Goal: Transaction & Acquisition: Purchase product/service

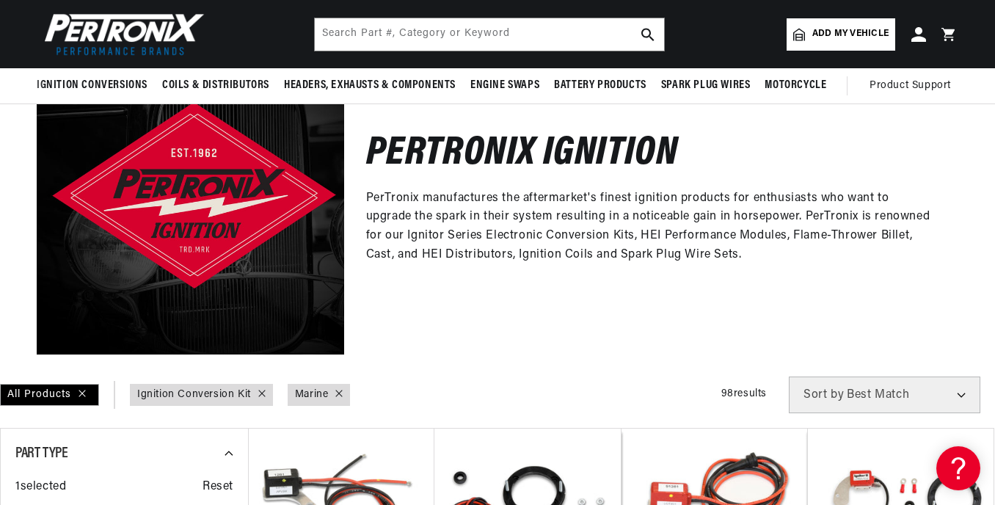
scroll to position [133, 0]
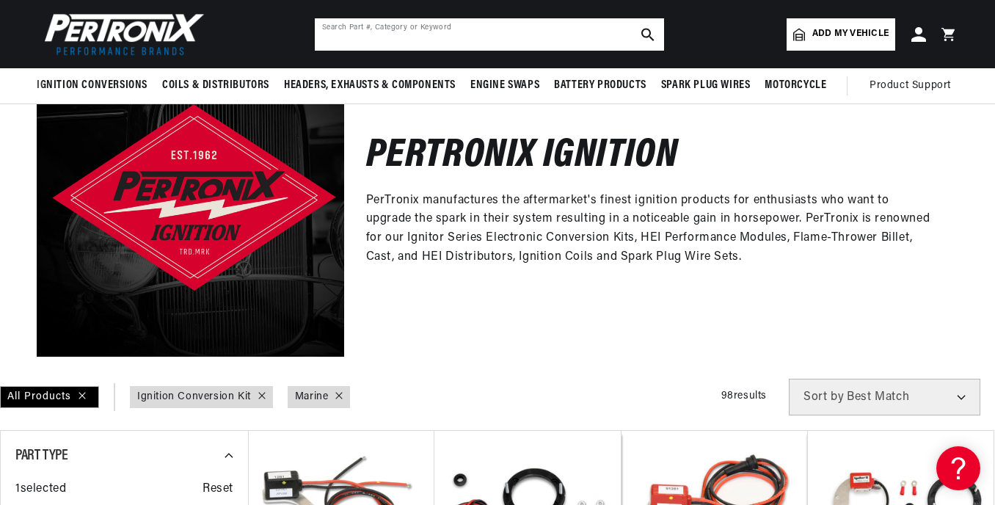
click at [423, 37] on input "text" at bounding box center [489, 34] width 349 height 32
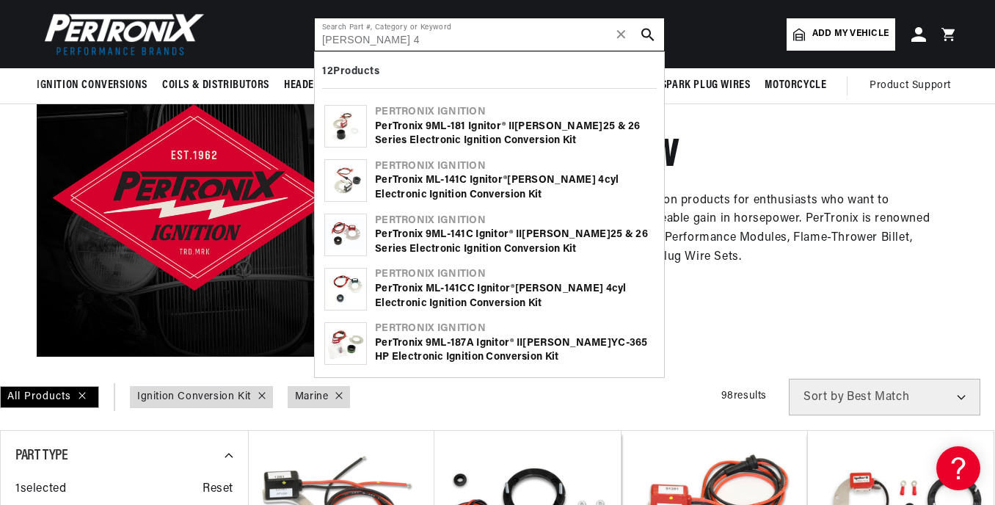
scroll to position [0, 445]
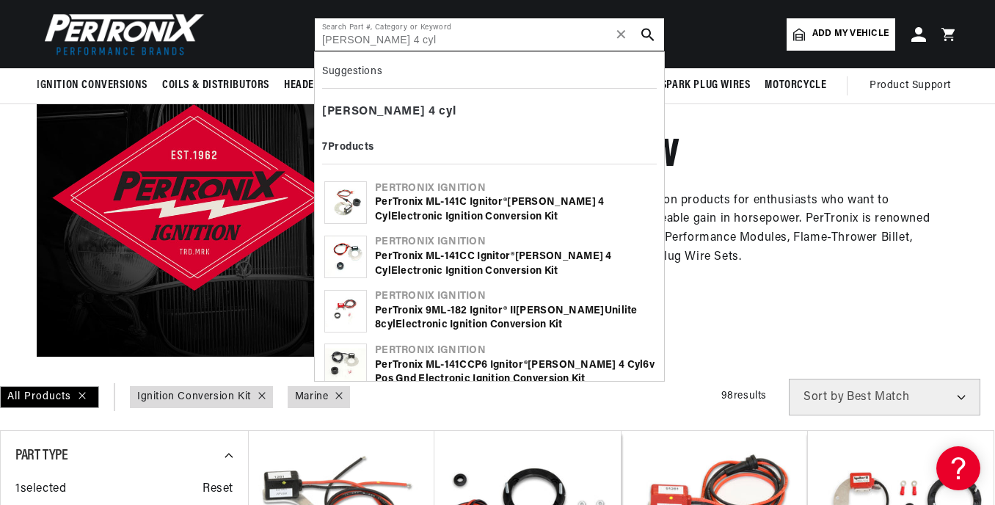
type input "[PERSON_NAME] 4 cyl"
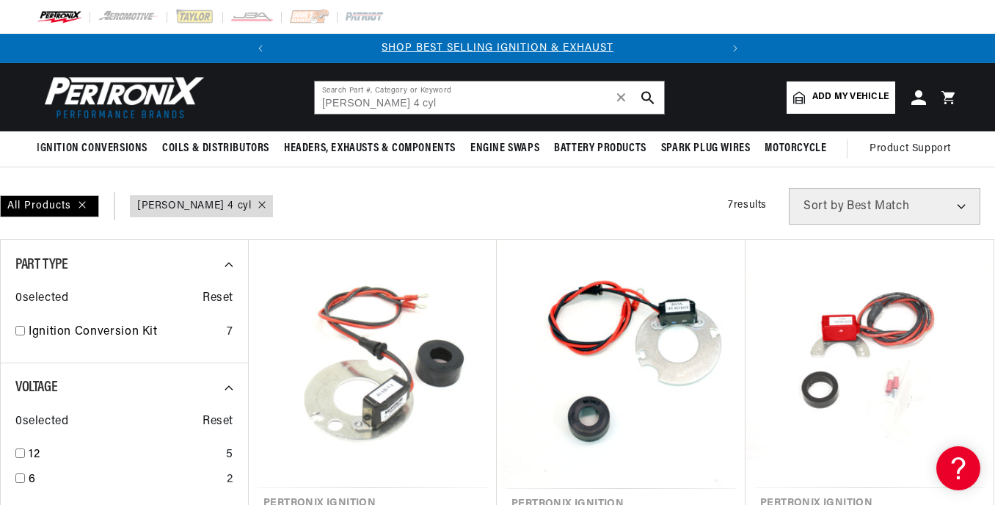
scroll to position [193, 0]
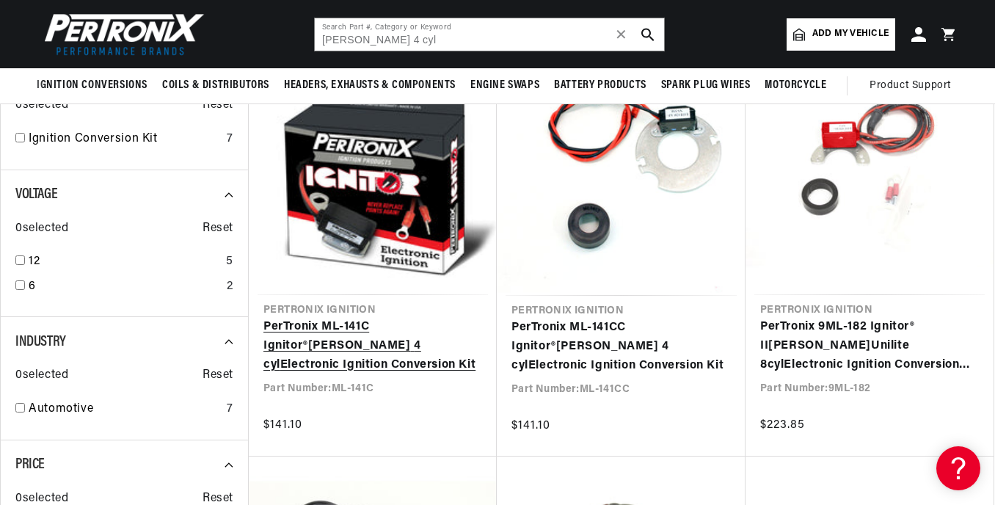
click at [367, 318] on link "PerTronix ML-141C Ignitor® Mallory 4 cyl Electronic Ignition Conversion Kit" at bounding box center [372, 346] width 219 height 57
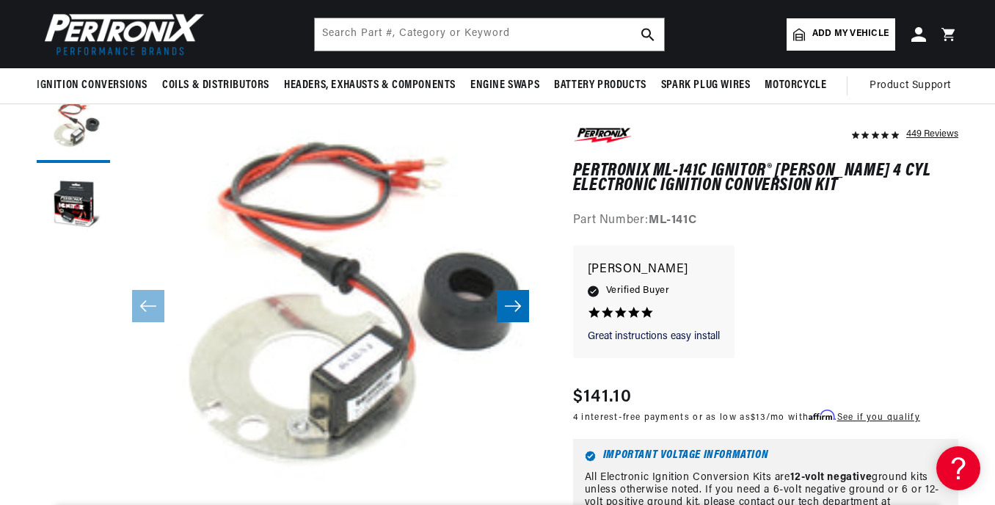
scroll to position [131, 0]
